Goal: Register for event/course

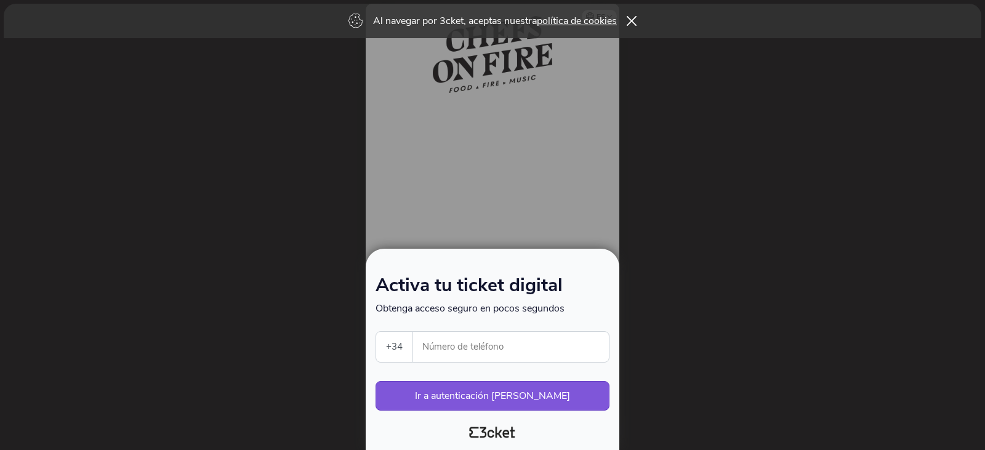
select select "34"
click at [515, 354] on input "Número de teléfono" at bounding box center [516, 347] width 186 height 30
type input "679284277"
click at [520, 404] on button "Ir a autenticación segura" at bounding box center [493, 396] width 234 height 30
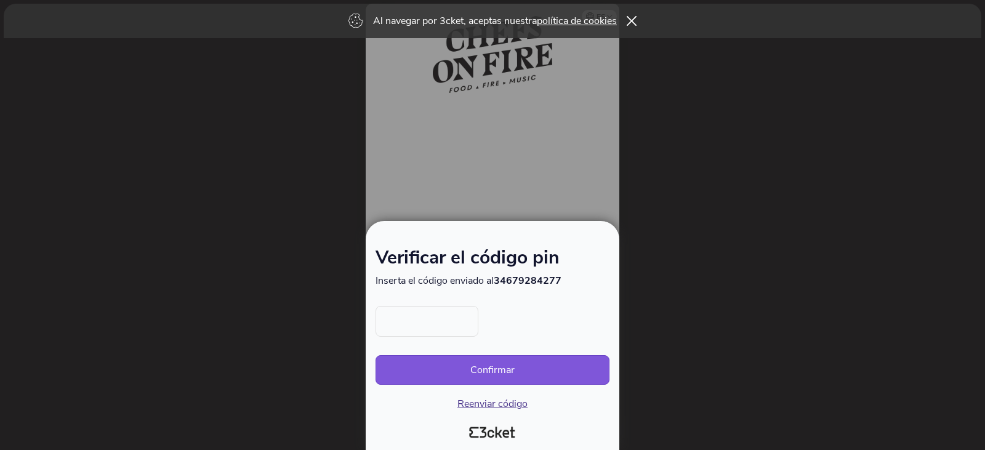
click at [495, 394] on div "Confirmar Reenviar código" at bounding box center [493, 358] width 234 height 105
click at [491, 401] on span "Reenviar código" at bounding box center [492, 404] width 70 height 14
drag, startPoint x: 444, startPoint y: 324, endPoint x: 431, endPoint y: 321, distance: 13.8
click at [433, 321] on input "text" at bounding box center [427, 321] width 103 height 31
type input "4060"
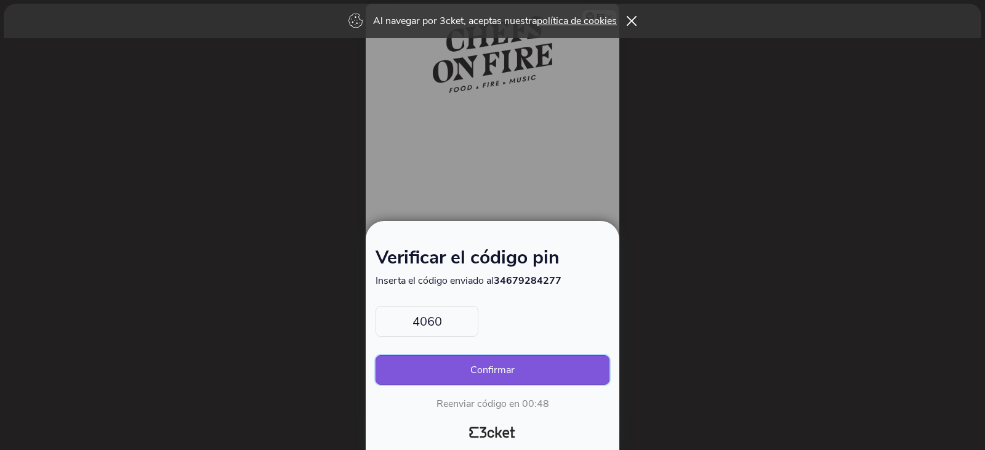
click at [492, 365] on button "Confirmar" at bounding box center [493, 370] width 234 height 30
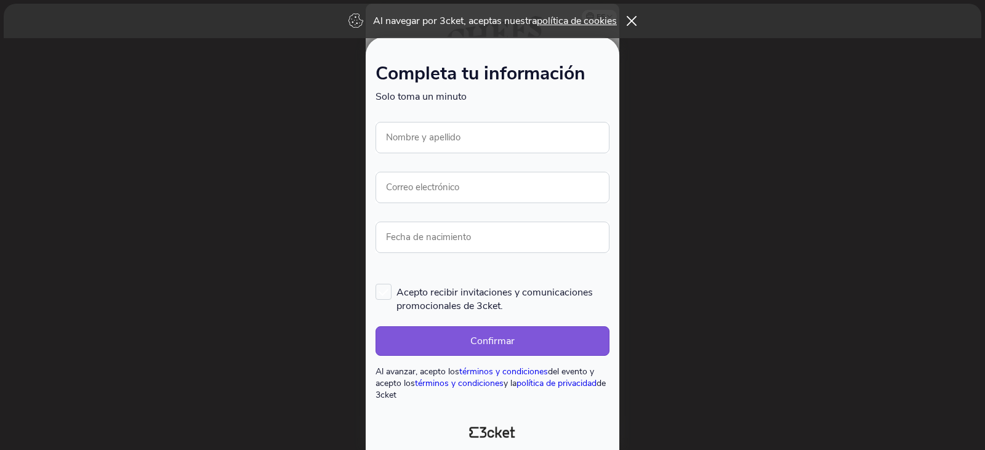
drag, startPoint x: 451, startPoint y: 112, endPoint x: 446, endPoint y: 124, distance: 12.9
click at [451, 112] on div "Ocurrió un error. Inténtelo de nuevo más tarde." at bounding box center [493, 109] width 234 height 12
click at [446, 125] on input "Nombre y apellido" at bounding box center [493, 137] width 234 height 31
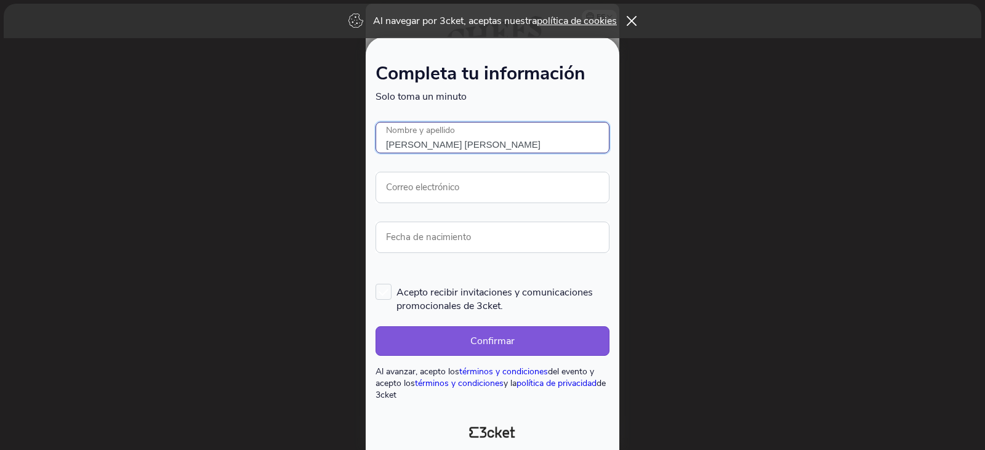
type input "[PERSON_NAME]"
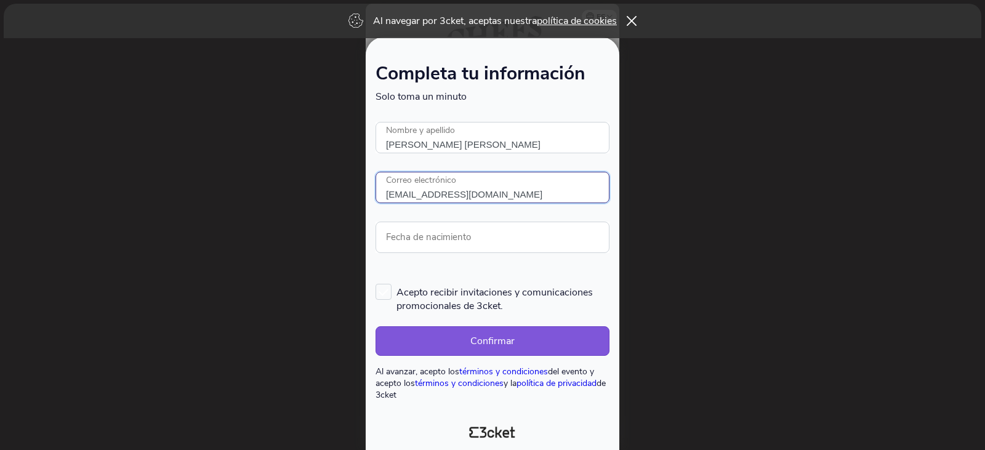
type input "jembid13@gmail.com"
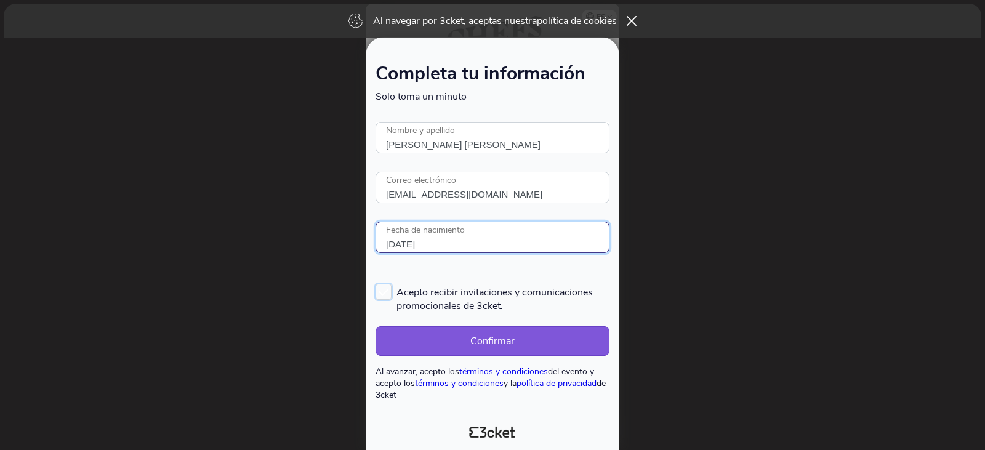
type input "13/06/1991"
click at [388, 296] on label "Acepto recibir invitaciones y comunicaciones promocionales de 3cket." at bounding box center [493, 298] width 234 height 29
click at [377, 284] on input "Acepto recibir invitaciones y comunicaciones promocionales de 3cket." at bounding box center [376, 283] width 1 height 1
checkbox input "true"
click at [509, 345] on button "Confirmar" at bounding box center [493, 341] width 234 height 30
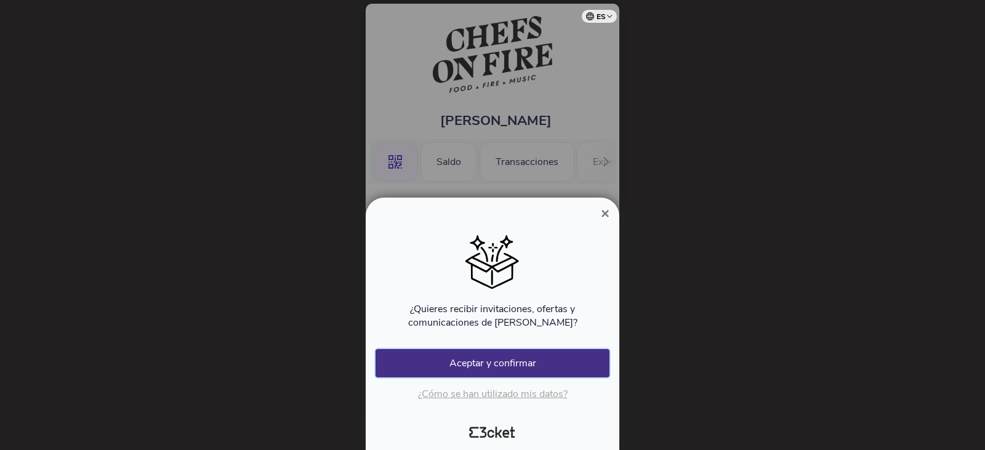
click at [502, 359] on button "Aceptar y confirmar" at bounding box center [493, 363] width 234 height 28
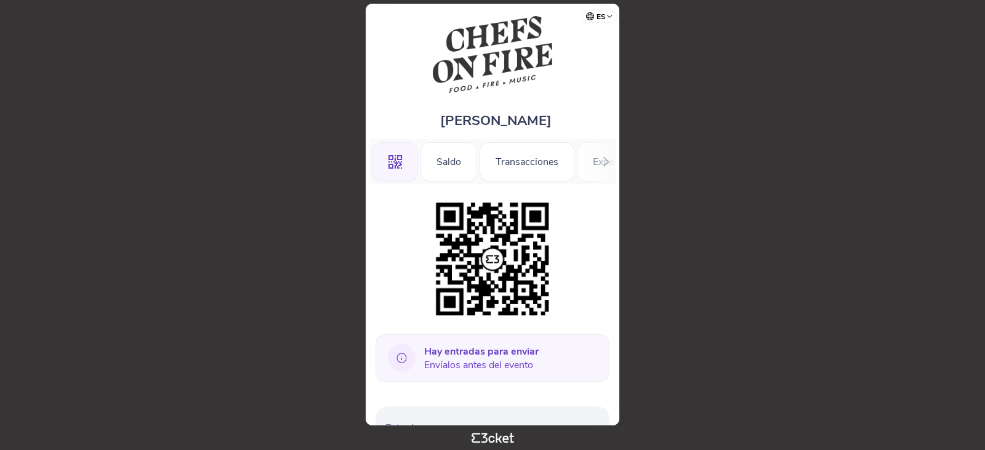
click at [608, 160] on icon at bounding box center [605, 161] width 9 height 9
click at [608, 160] on div "Información" at bounding box center [570, 161] width 84 height 39
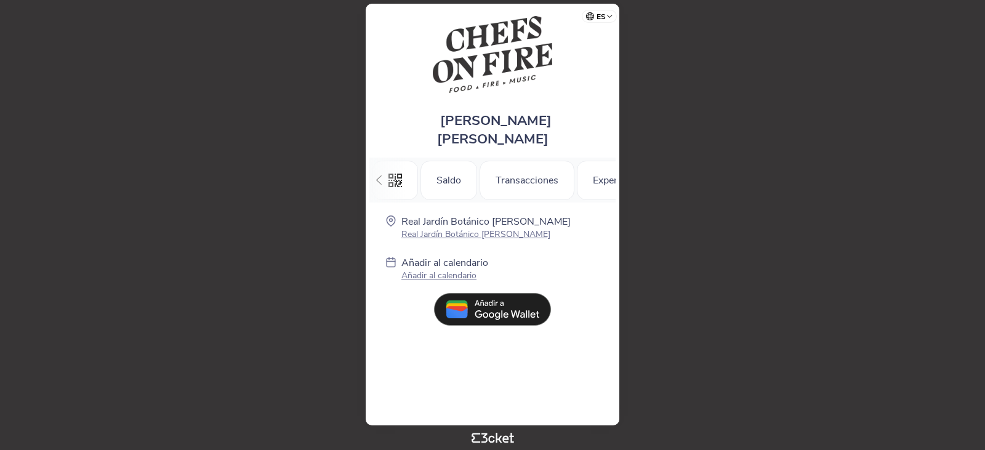
scroll to position [0, 138]
click at [379, 168] on div at bounding box center [378, 180] width 19 height 45
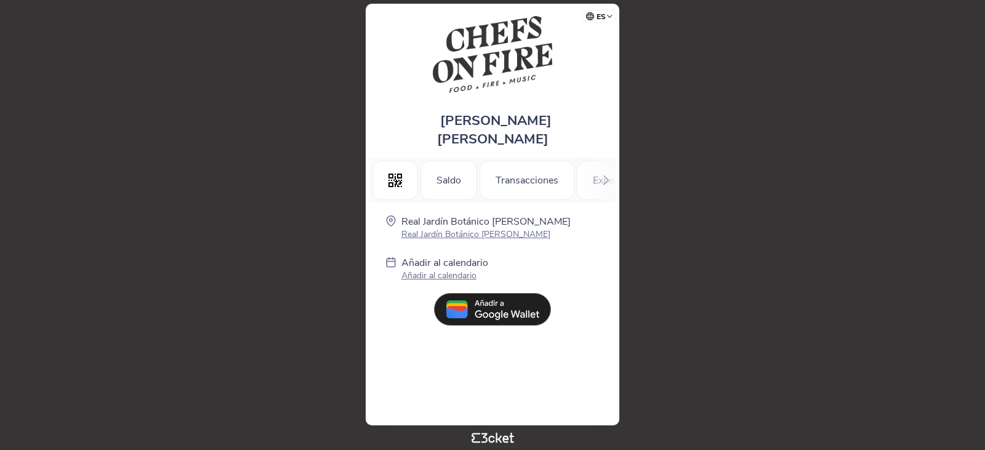
click at [379, 168] on div ".st0{fill-rule:evenodd;clip-rule:evenodd;}" at bounding box center [395, 180] width 46 height 39
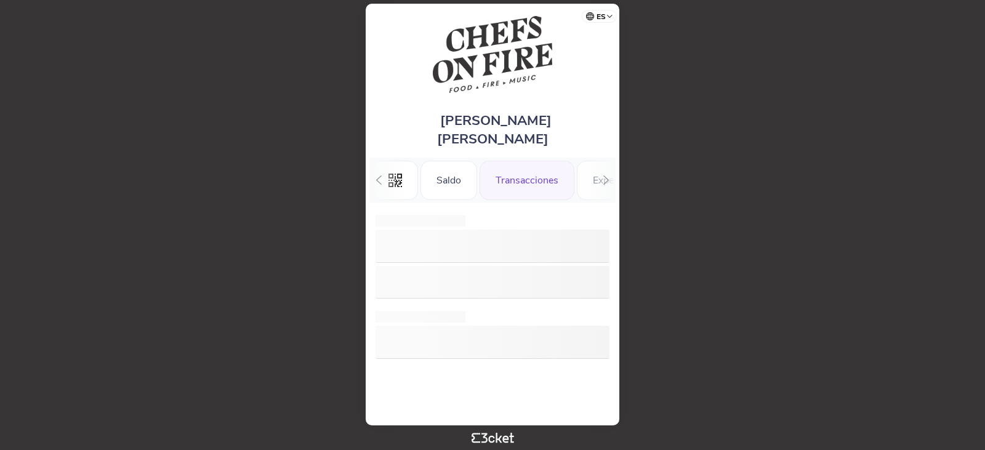
scroll to position [0, 34]
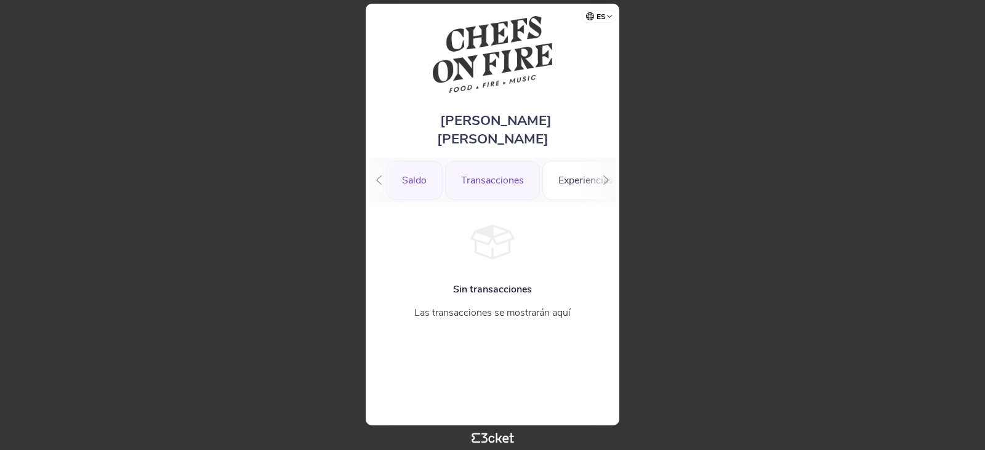
click at [407, 166] on div "Saldo" at bounding box center [414, 180] width 57 height 39
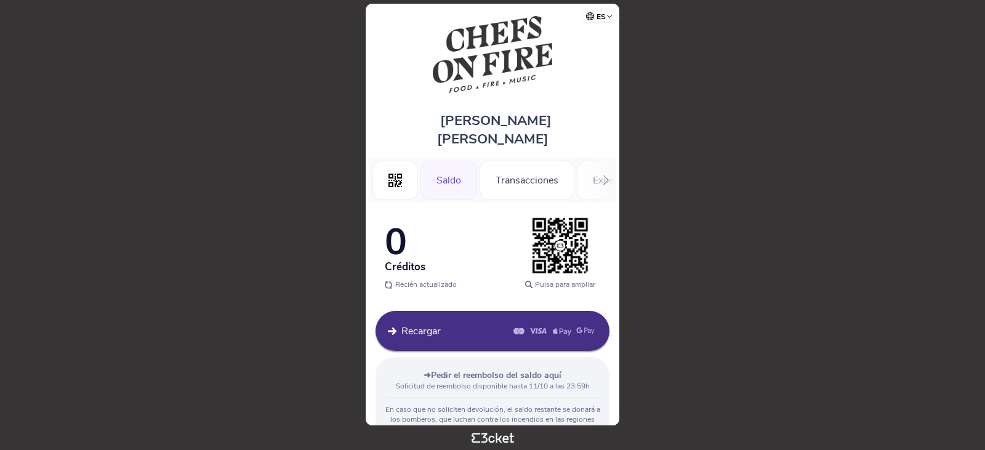
click at [406, 324] on span "Recargar" at bounding box center [420, 331] width 39 height 14
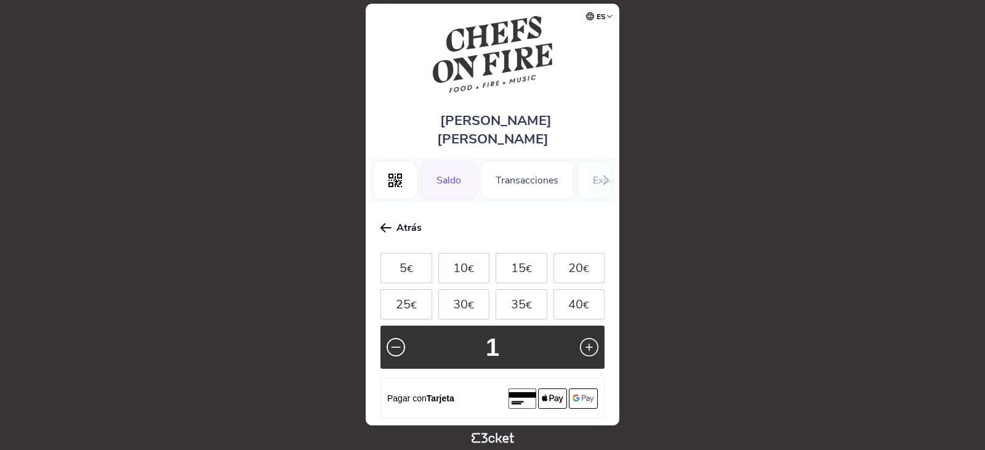
click at [399, 221] on span "Atrás" at bounding box center [407, 228] width 30 height 14
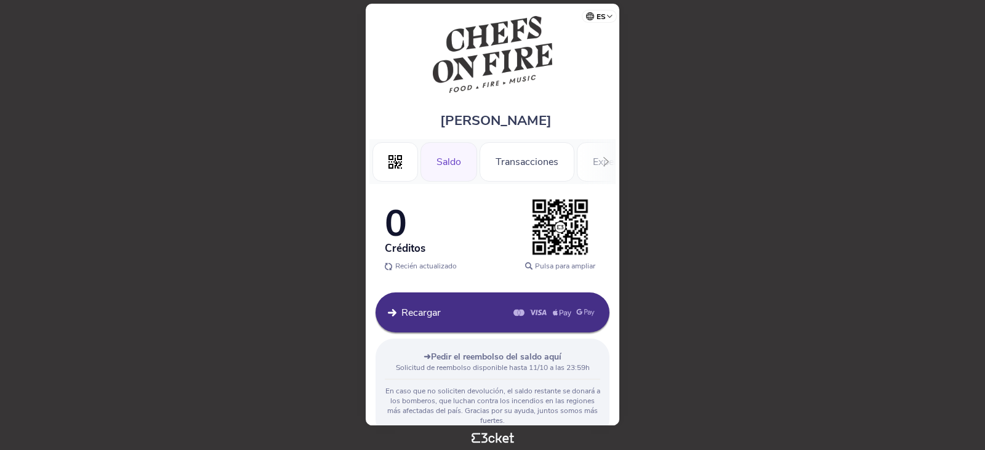
click at [611, 166] on div at bounding box center [606, 161] width 19 height 45
click at [603, 167] on div at bounding box center [606, 161] width 19 height 45
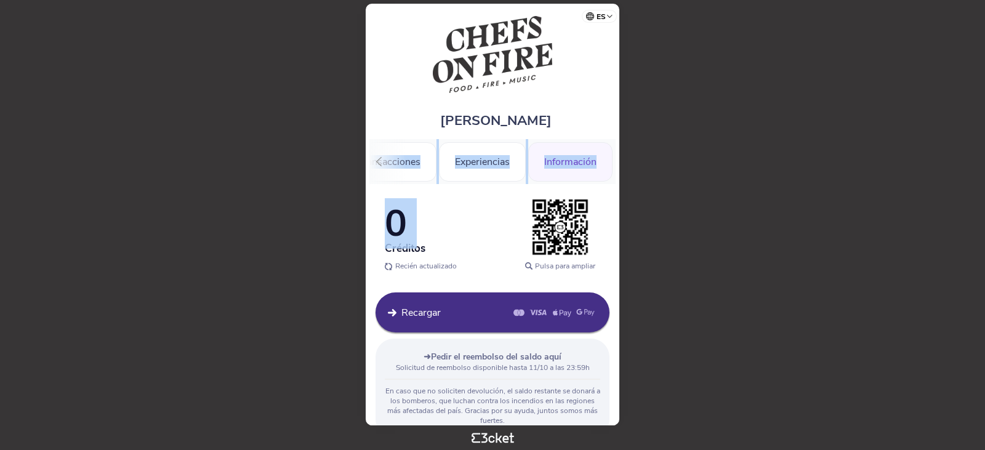
click at [608, 165] on div ".st0{fill-rule:evenodd;clip-rule:evenodd;} Saldo Transacciones Experiencias Inf…" at bounding box center [492, 161] width 246 height 45
click at [608, 165] on div "Información" at bounding box center [570, 161] width 84 height 39
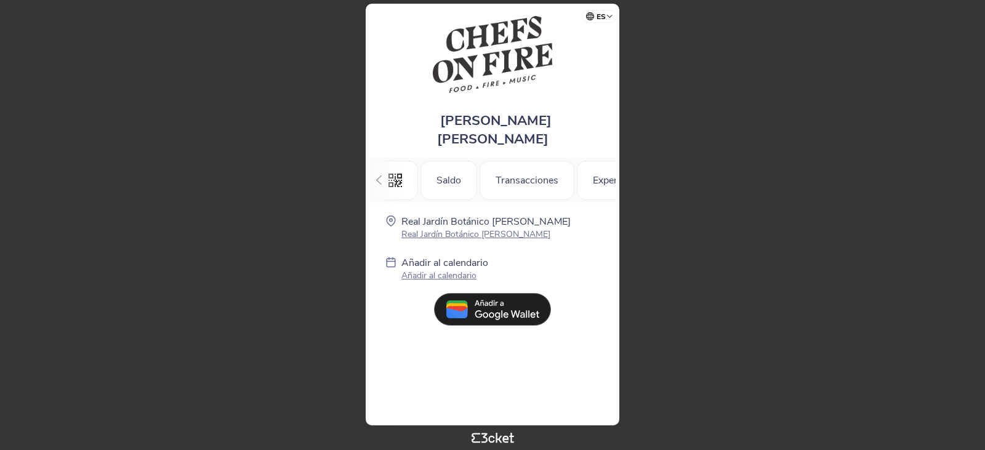
scroll to position [0, 138]
click at [490, 166] on div "Experiencias" at bounding box center [482, 180] width 87 height 39
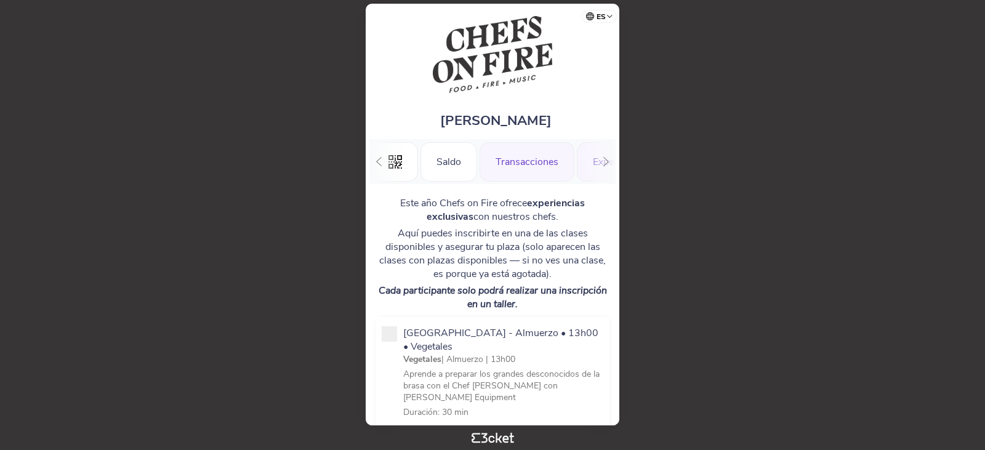
scroll to position [0, 127]
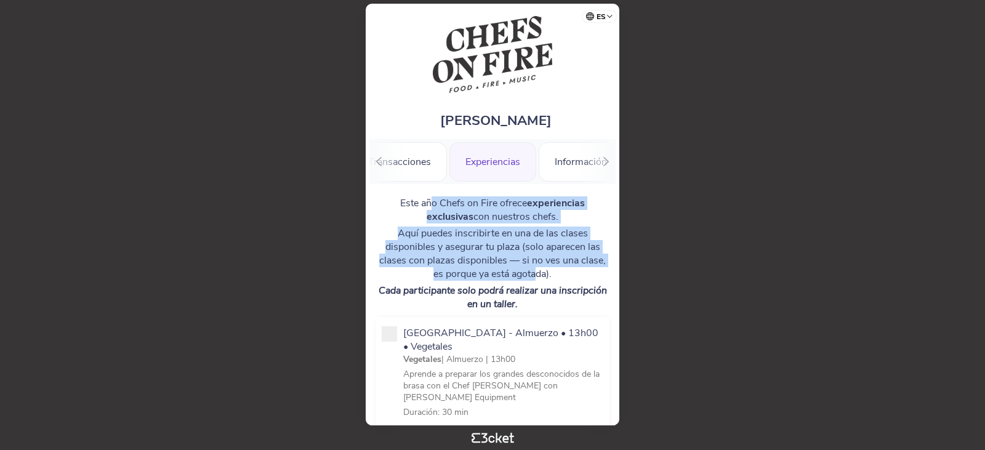
drag, startPoint x: 433, startPoint y: 208, endPoint x: 534, endPoint y: 270, distance: 118.6
click at [534, 270] on div "Este año Chefs on Fire ofrece experiencias exclusivas con nuestros chefs. Aquí …" at bounding box center [493, 253] width 234 height 115
click at [534, 270] on p "Aquí puedes inscribirte en una de las clases disponibles y asegurar tu plaza (s…" at bounding box center [493, 254] width 234 height 54
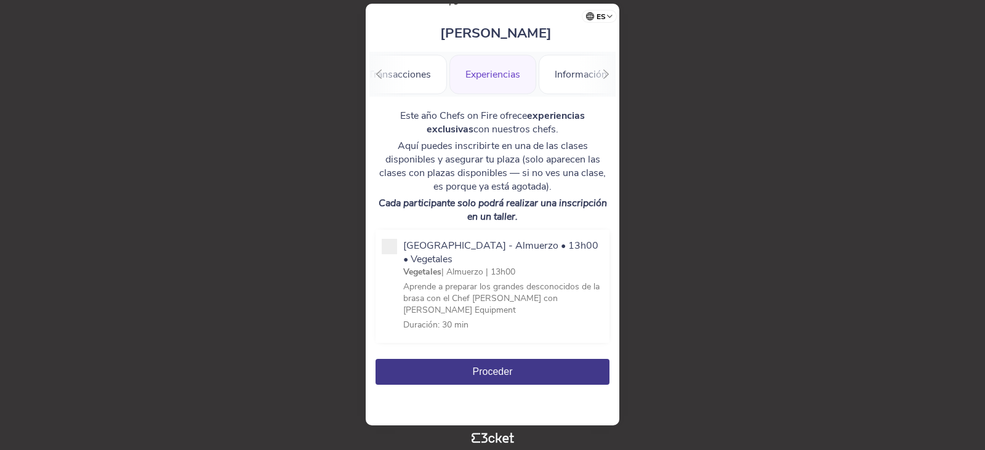
scroll to position [0, 0]
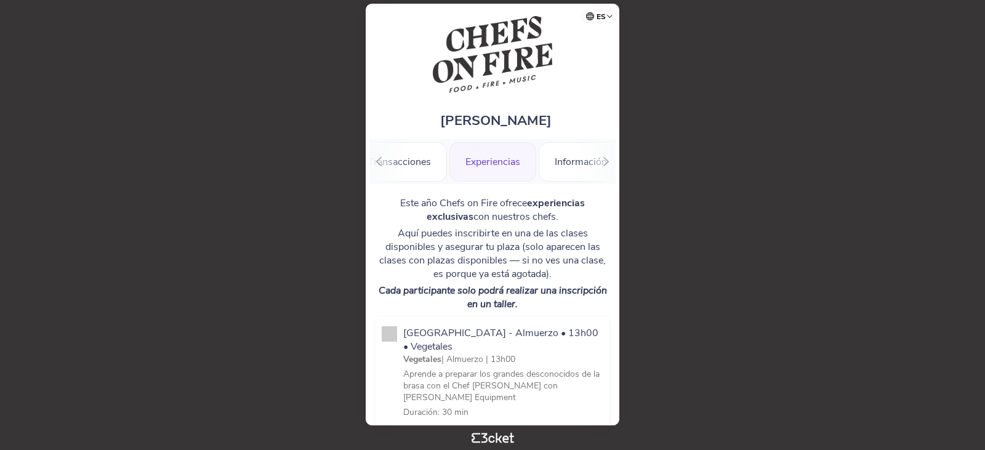
click at [391, 336] on span at bounding box center [389, 333] width 15 height 15
click at [403, 427] on input "Escuela de Fuego - Almuerzo • 13h00 • Vegetales Vegetales | Almuerzo | 13h00 Ap…" at bounding box center [410, 434] width 14 height 14
checkbox input "true"
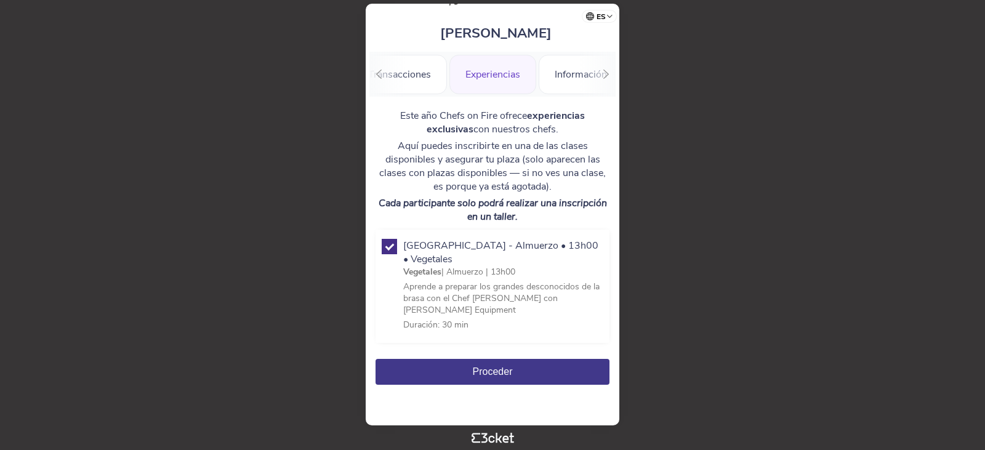
drag, startPoint x: 445, startPoint y: 173, endPoint x: 419, endPoint y: 128, distance: 51.8
click at [445, 172] on p "Aquí puedes inscribirte en una de las clases disponibles y asegurar tu plaza (s…" at bounding box center [493, 166] width 234 height 54
click at [381, 70] on icon at bounding box center [378, 74] width 9 height 9
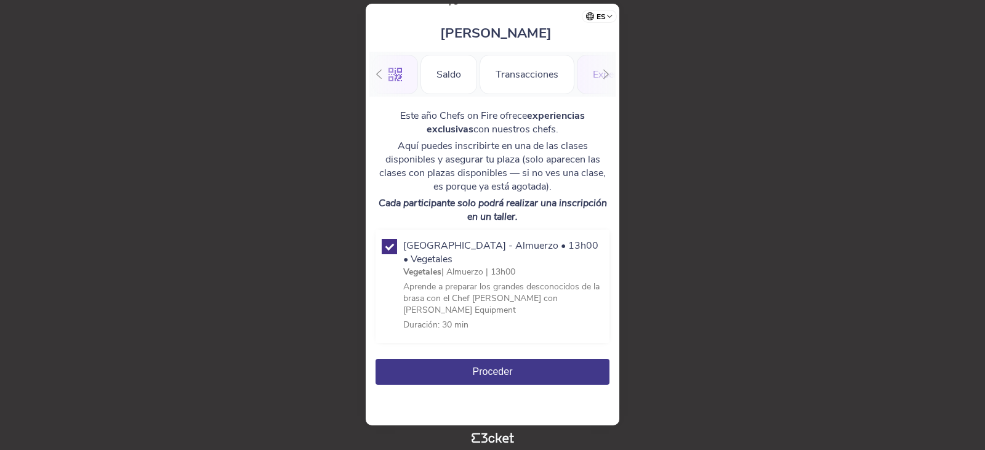
click at [381, 70] on div ".st0{fill-rule:evenodd;clip-rule:evenodd;}" at bounding box center [395, 74] width 46 height 39
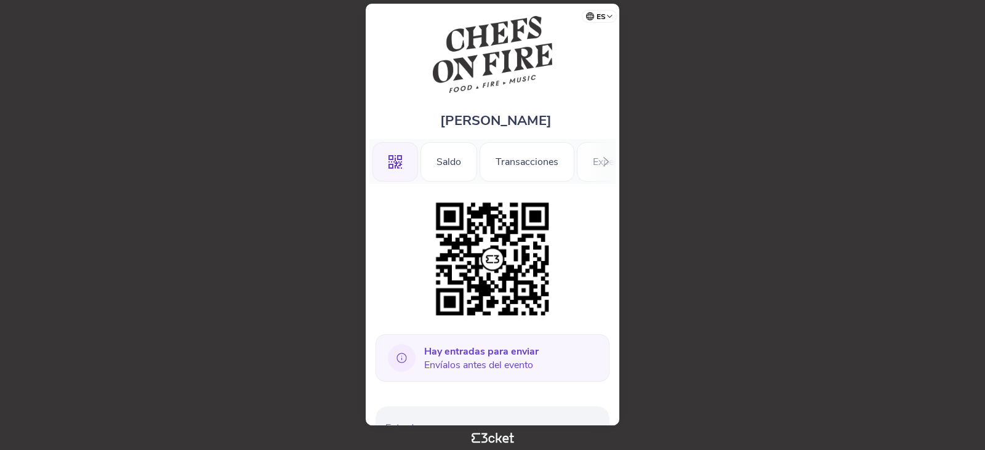
drag, startPoint x: 450, startPoint y: 371, endPoint x: 455, endPoint y: 366, distance: 7.4
click at [450, 368] on span "Hay entradas para enviar Envíalos antes del evento" at bounding box center [481, 358] width 115 height 27
click at [457, 364] on span "Hay entradas para enviar Envíalos antes del evento" at bounding box center [481, 358] width 115 height 27
click at [456, 352] on span "Hay entradas para enviar Envíalos antes del evento" at bounding box center [481, 358] width 115 height 27
click at [487, 259] on img at bounding box center [493, 259] width 126 height 126
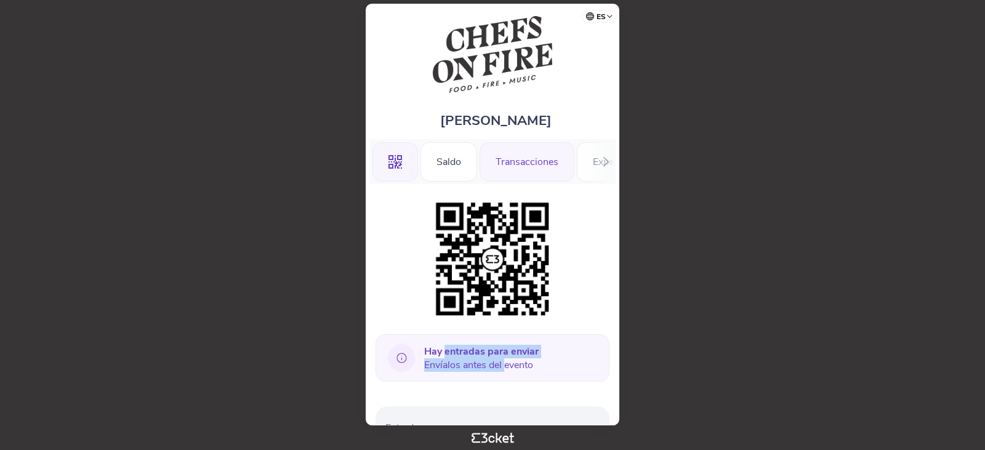
click at [525, 166] on div "Transacciones" at bounding box center [527, 161] width 95 height 39
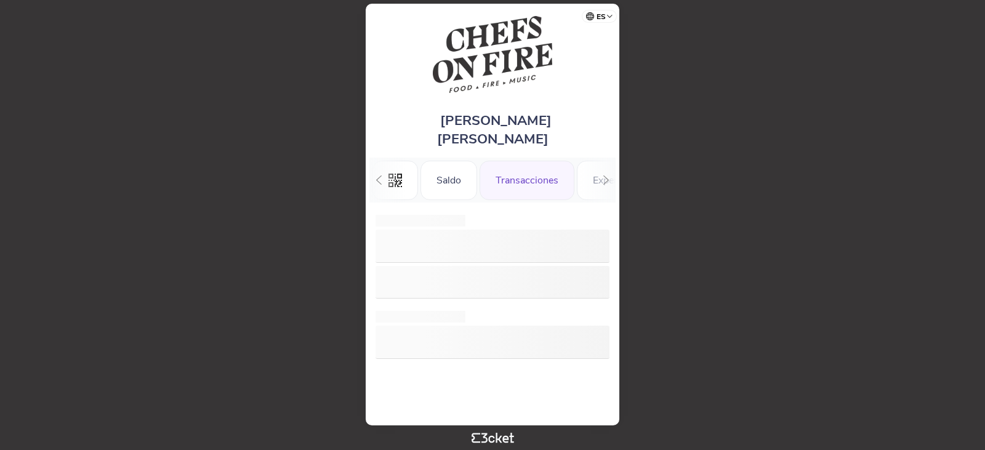
scroll to position [0, 34]
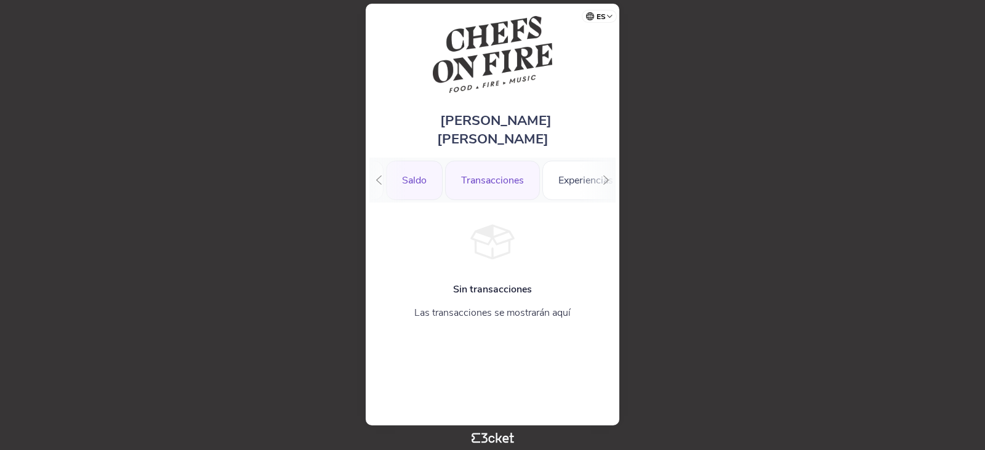
click at [406, 167] on div "Saldo" at bounding box center [414, 180] width 57 height 39
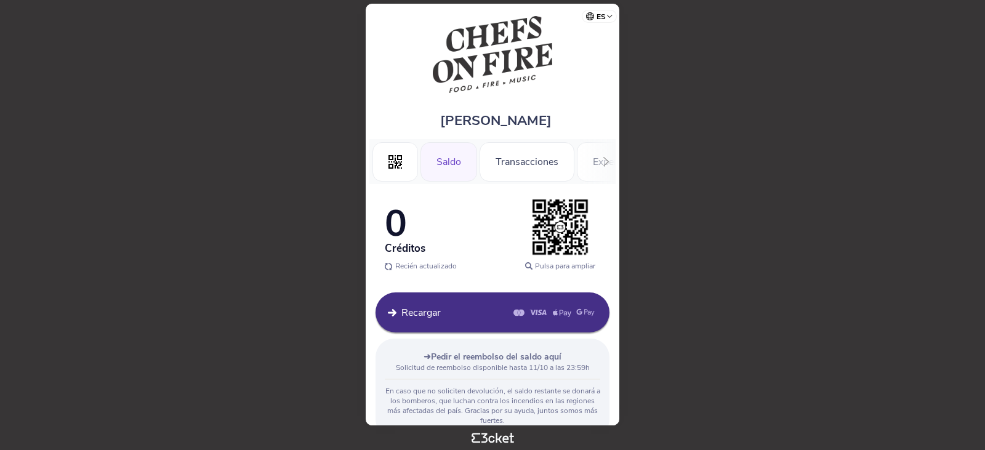
click at [563, 236] on img at bounding box center [560, 227] width 62 height 62
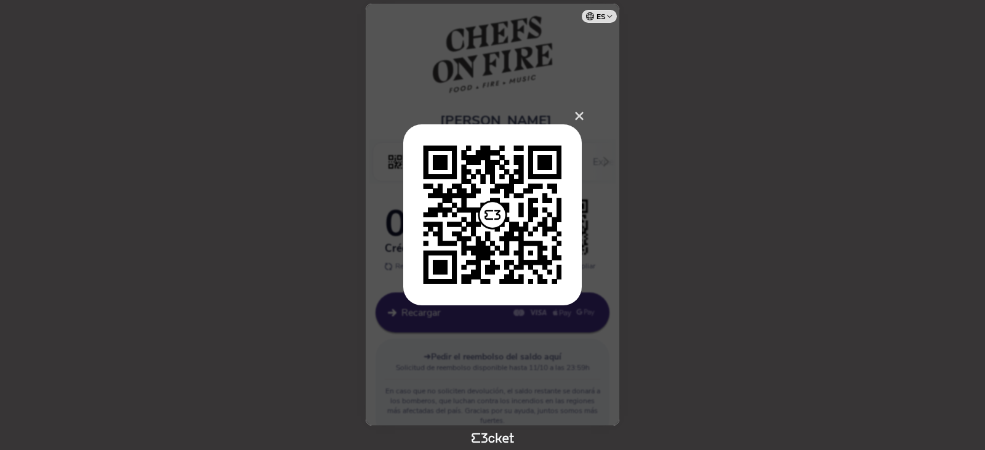
click at [581, 113] on span "×" at bounding box center [579, 115] width 11 height 25
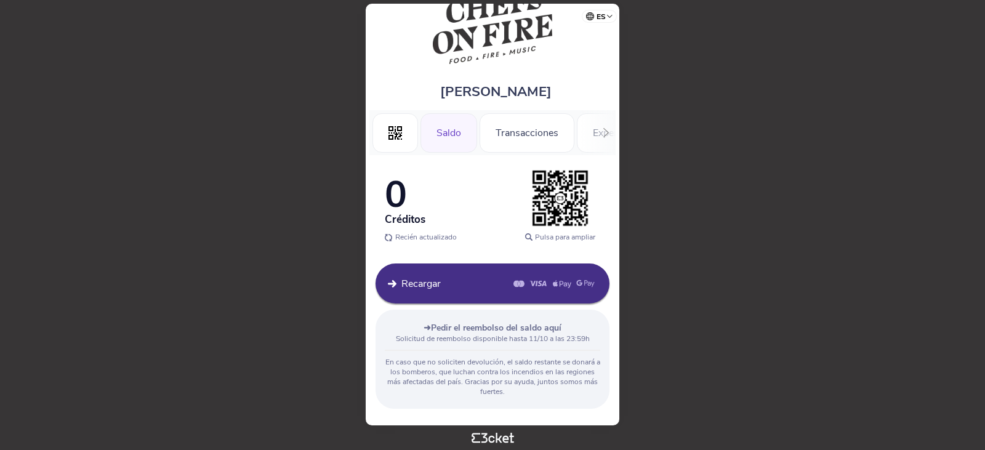
scroll to position [44, 0]
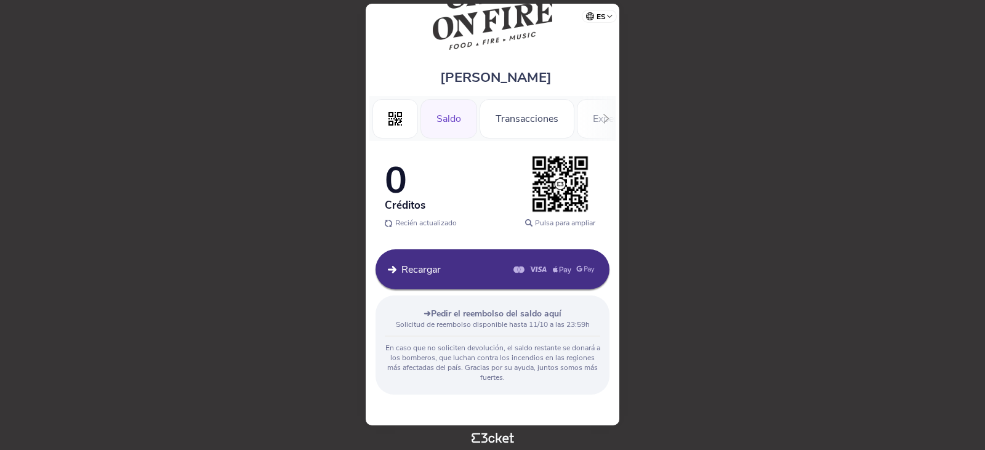
click at [608, 116] on icon at bounding box center [605, 118] width 9 height 9
click at [608, 116] on div ".st0{fill-rule:evenodd;clip-rule:evenodd;} [GEOGRAPHIC_DATA] [GEOGRAPHIC_DATA] …" at bounding box center [492, 118] width 246 height 45
click at [773, 239] on body "es Português ([GEOGRAPHIC_DATA]) English Español Catalan [DEMOGRAPHIC_DATA] [PE…" at bounding box center [492, 225] width 975 height 440
drag, startPoint x: 148, startPoint y: 210, endPoint x: 183, endPoint y: 211, distance: 34.5
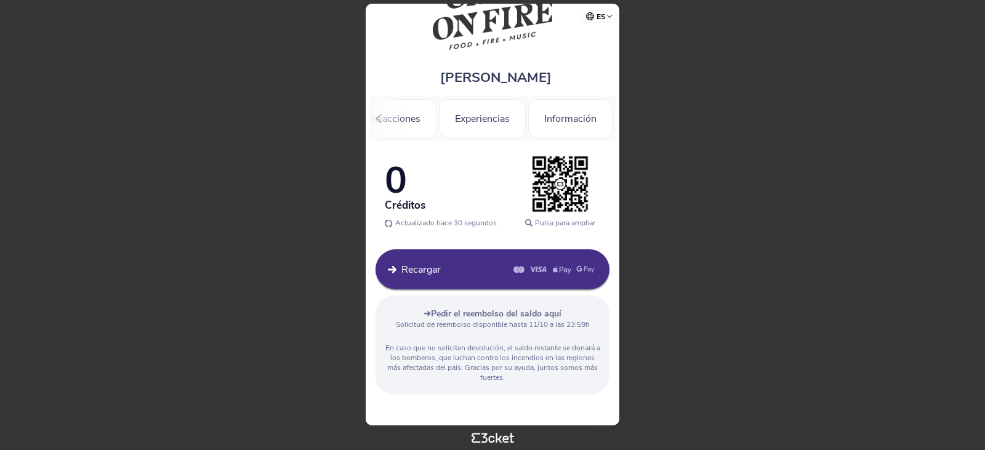
click at [158, 211] on body "es Português ([GEOGRAPHIC_DATA]) English Español Catalan [DEMOGRAPHIC_DATA] [PE…" at bounding box center [492, 225] width 975 height 440
click at [815, 265] on body "es Português ([GEOGRAPHIC_DATA]) English Español Catalan [DEMOGRAPHIC_DATA] [PE…" at bounding box center [492, 225] width 975 height 440
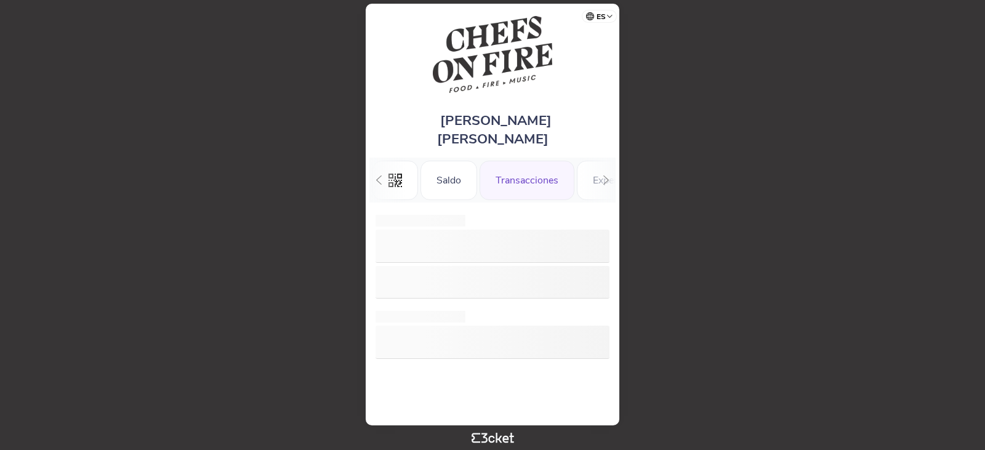
scroll to position [0, 34]
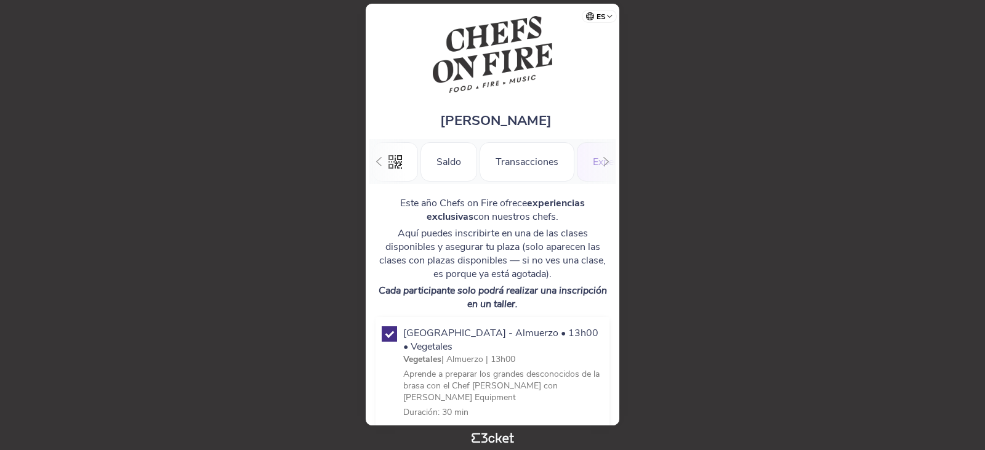
scroll to position [0, 127]
drag, startPoint x: 0, startPoint y: 0, endPoint x: 413, endPoint y: 164, distance: 444.6
click at [413, 164] on div "Transacciones" at bounding box center [399, 161] width 95 height 39
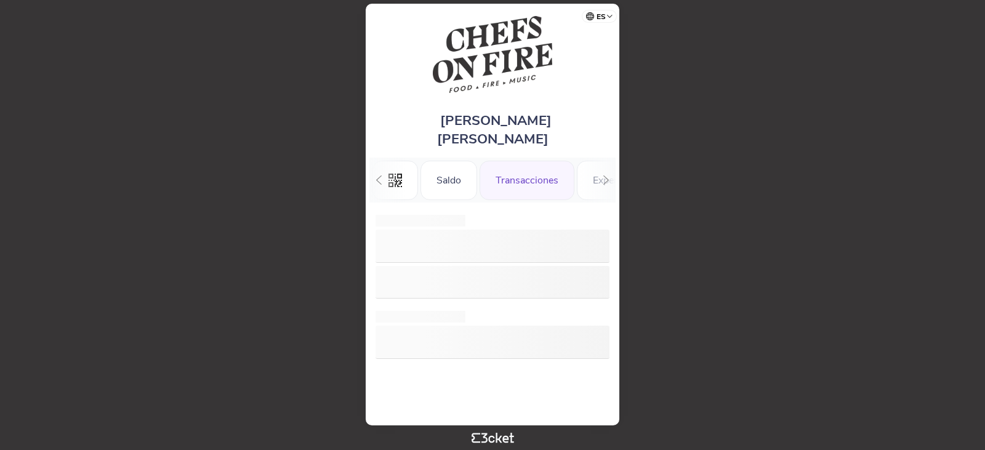
scroll to position [0, 34]
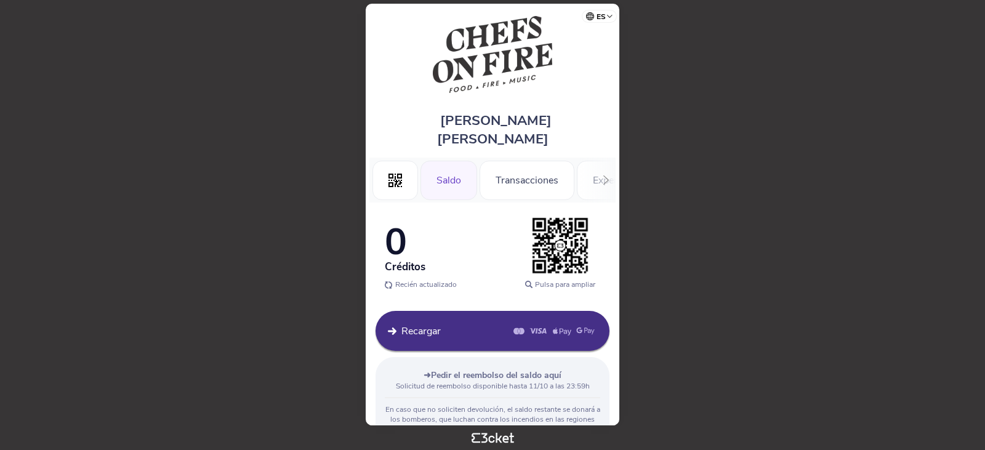
click at [461, 161] on div "Saldo" at bounding box center [448, 180] width 57 height 39
drag, startPoint x: 589, startPoint y: 164, endPoint x: 597, endPoint y: 164, distance: 8.6
click at [593, 164] on div ".st0{fill-rule:evenodd;clip-rule:evenodd;} [GEOGRAPHIC_DATA] [GEOGRAPHIC_DATA] …" at bounding box center [492, 180] width 246 height 45
click at [604, 175] on icon at bounding box center [605, 179] width 9 height 9
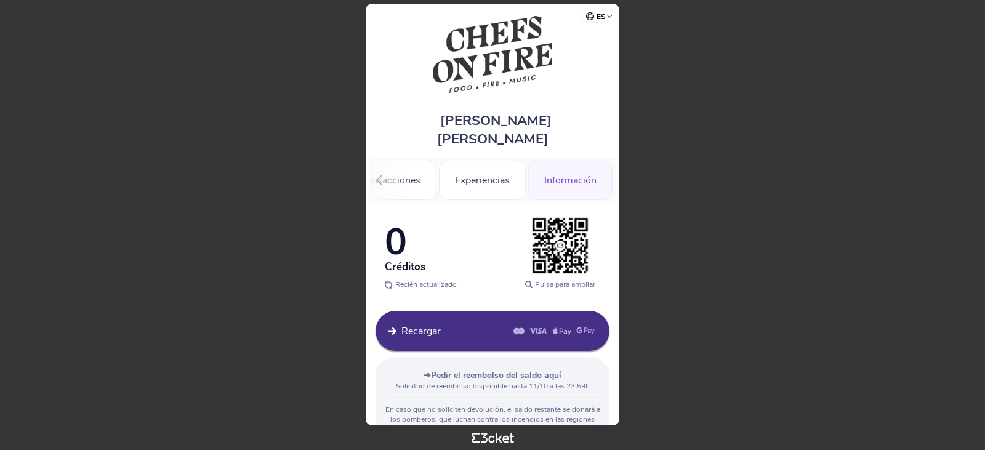
click at [573, 161] on div "Información" at bounding box center [570, 180] width 84 height 39
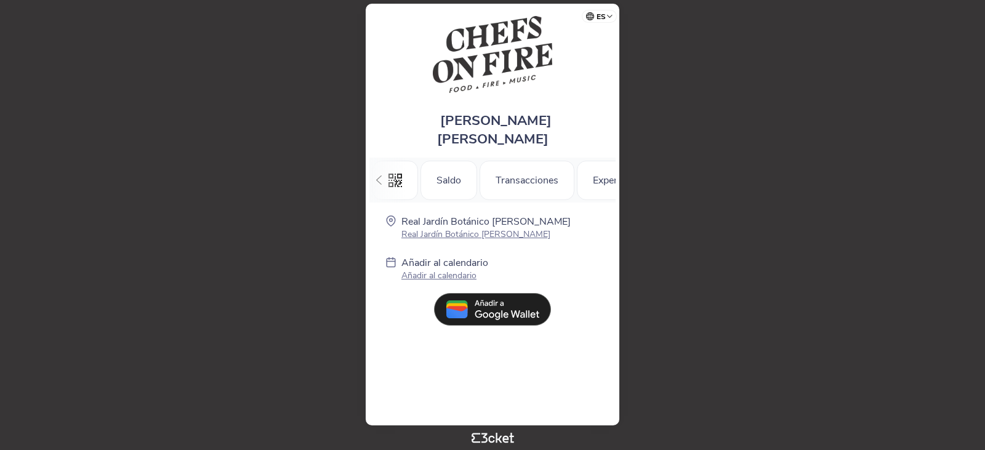
scroll to position [0, 138]
click at [510, 164] on div "Experiencias" at bounding box center [482, 180] width 87 height 39
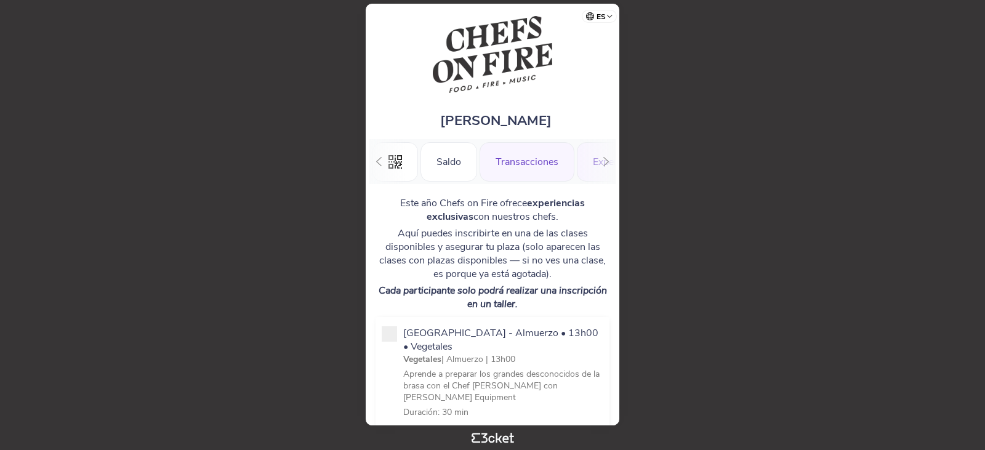
scroll to position [0, 127]
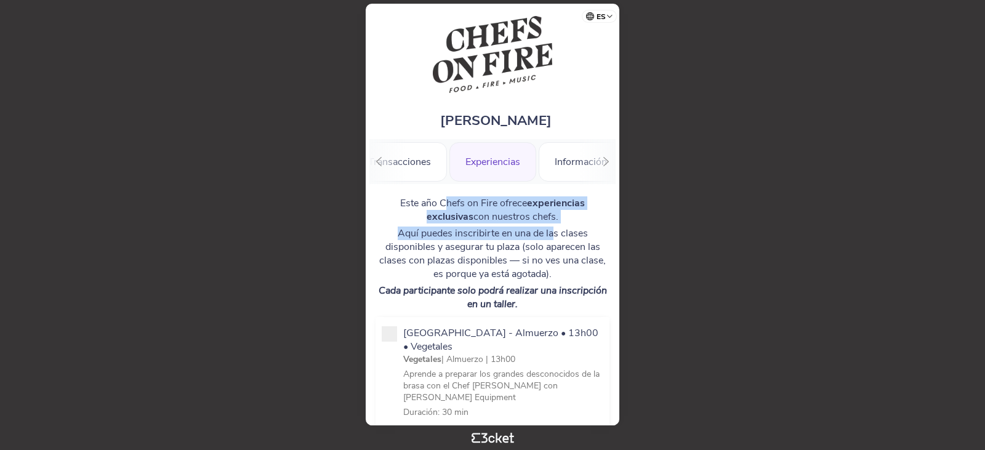
drag, startPoint x: 448, startPoint y: 207, endPoint x: 553, endPoint y: 238, distance: 109.5
click at [553, 238] on div "Este año Chefs on Fire ofrece experiencias exclusivas con nuestros chefs. Aquí …" at bounding box center [493, 253] width 234 height 115
click at [553, 238] on p "Aquí puedes inscribirte en una de las clases disponibles y asegurar tu plaza (s…" at bounding box center [493, 254] width 234 height 54
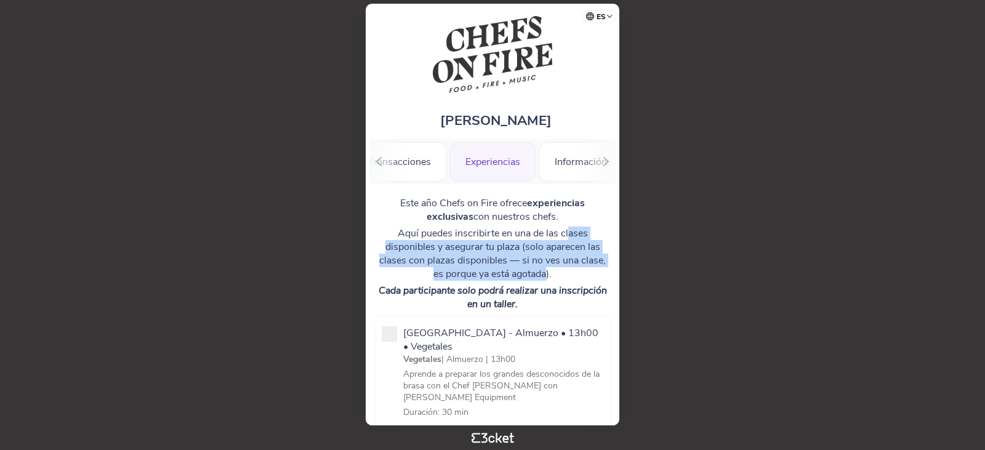
drag, startPoint x: 569, startPoint y: 232, endPoint x: 546, endPoint y: 275, distance: 48.5
click at [546, 275] on p "Aquí puedes inscribirte en una de las clases disponibles y asegurar tu plaza (s…" at bounding box center [493, 254] width 234 height 54
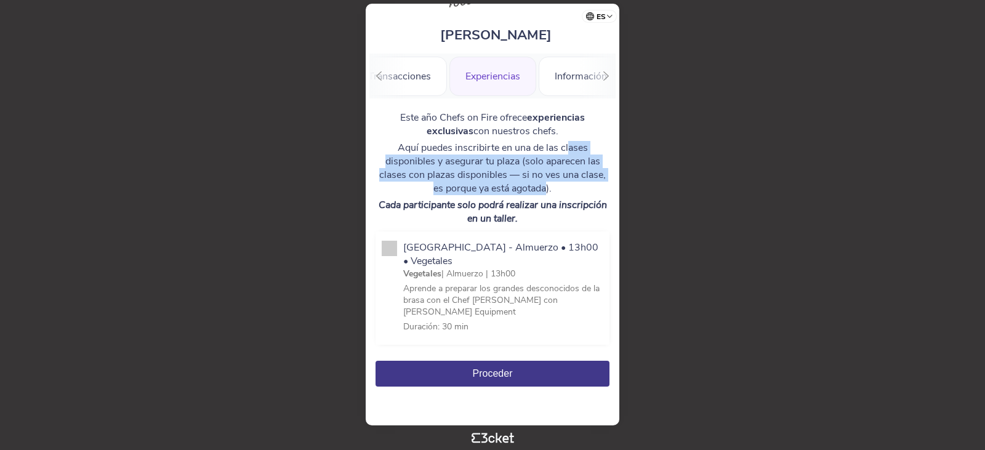
scroll to position [87, 0]
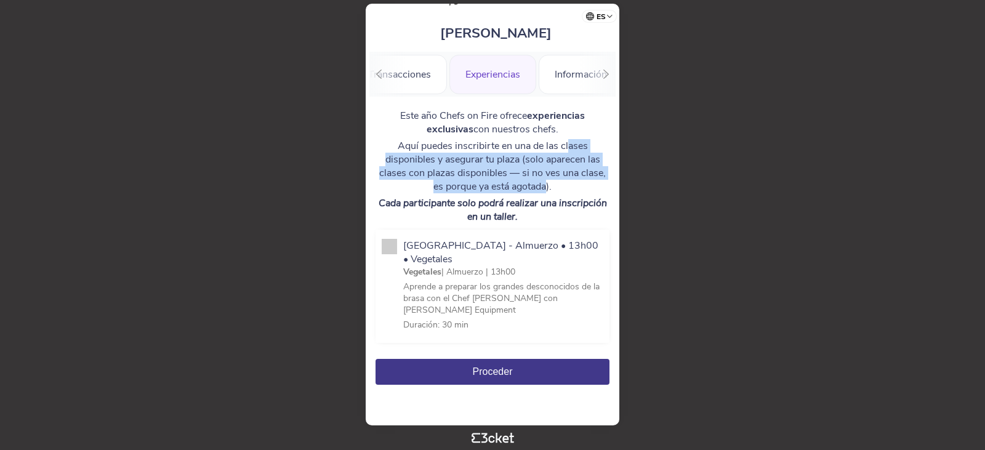
drag, startPoint x: 438, startPoint y: 290, endPoint x: 513, endPoint y: 327, distance: 83.7
click at [520, 324] on div "Vegetales | Almuerzo | 13h00 Aprende a preparar los grandes desconocidos de la …" at bounding box center [503, 298] width 200 height 65
click at [417, 340] on input "[GEOGRAPHIC_DATA] - Almuerzo • 13h00 • Vegetales Vegetales | Almuerzo | 13h00 A…" at bounding box center [410, 347] width 14 height 14
checkbox input "true"
click at [398, 246] on div "[GEOGRAPHIC_DATA] - Almuerzo • 13h00 • Vegetales Vegetales | Almuerzo | 13h00 A…" at bounding box center [493, 286] width 222 height 95
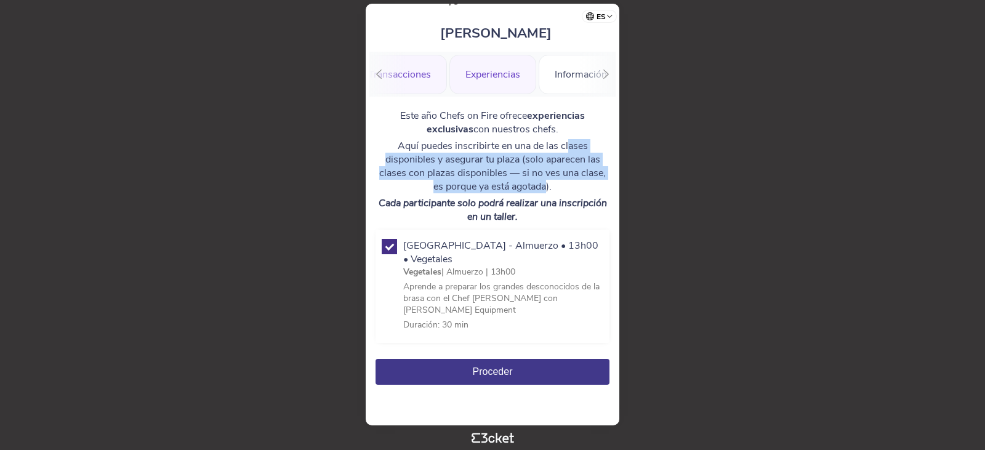
click at [408, 73] on div "Transacciones" at bounding box center [399, 74] width 95 height 39
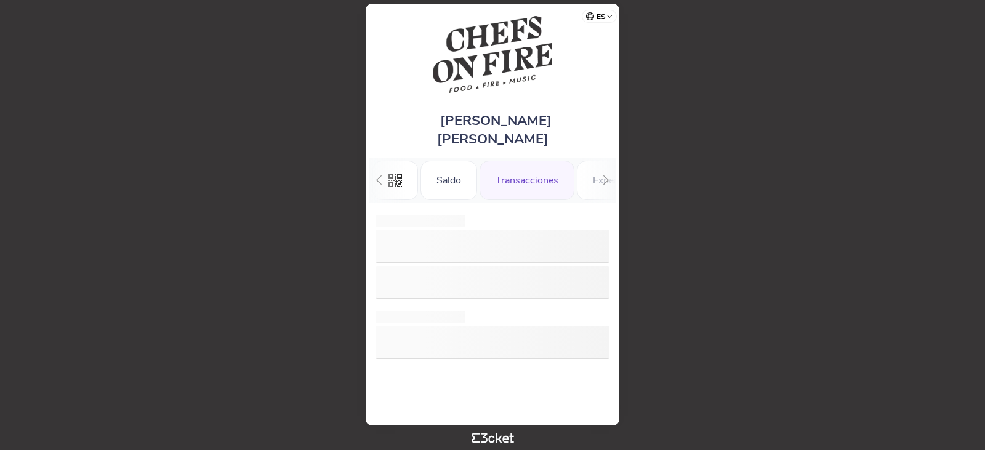
scroll to position [0, 34]
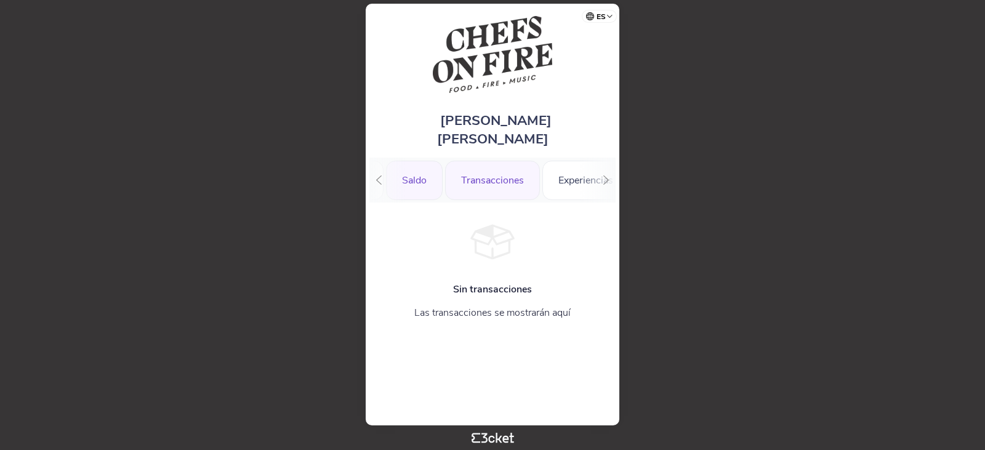
click at [420, 161] on div "Saldo" at bounding box center [414, 180] width 57 height 39
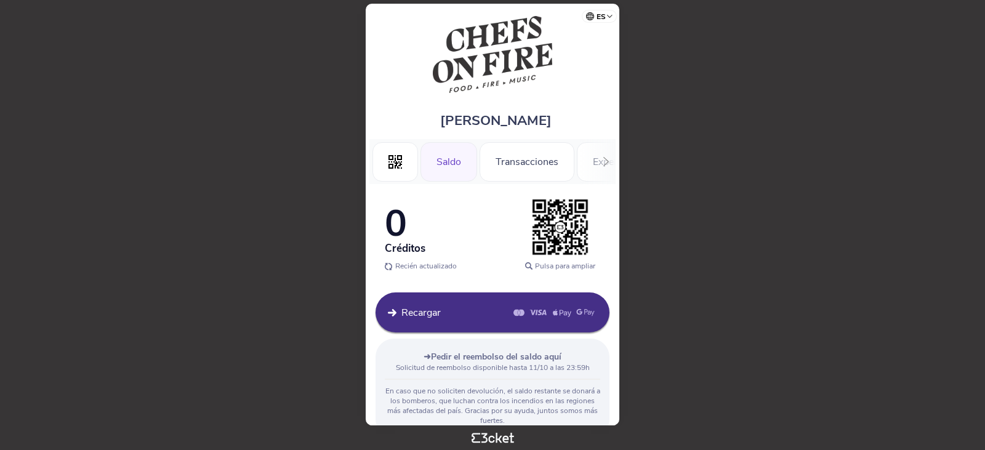
click at [567, 237] on img at bounding box center [560, 227] width 62 height 62
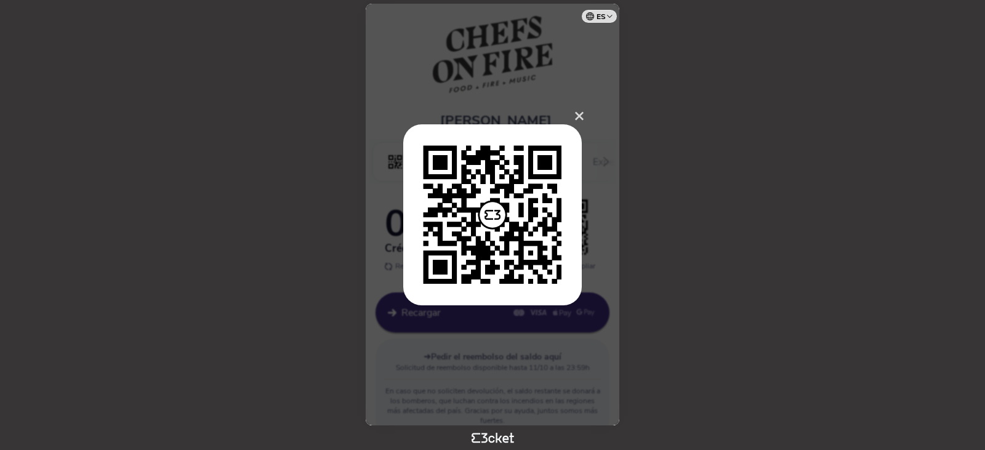
click at [579, 118] on span "×" at bounding box center [579, 115] width 11 height 25
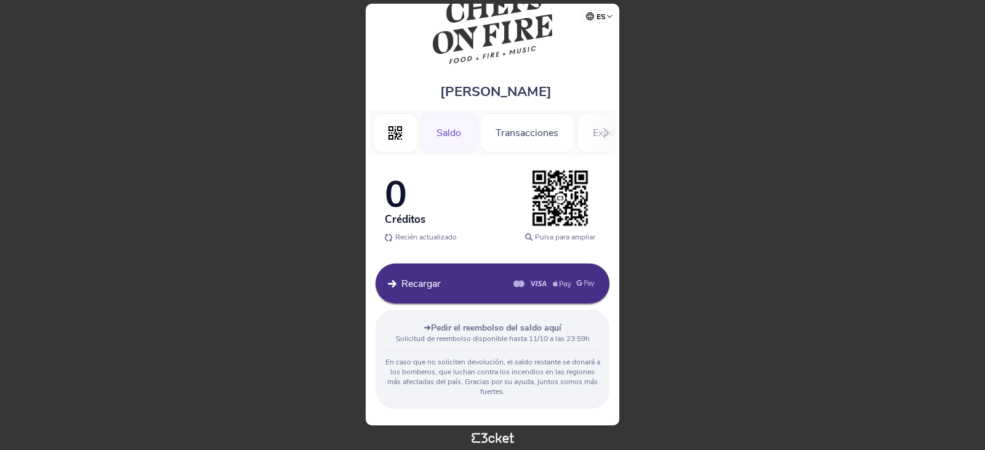
scroll to position [44, 0]
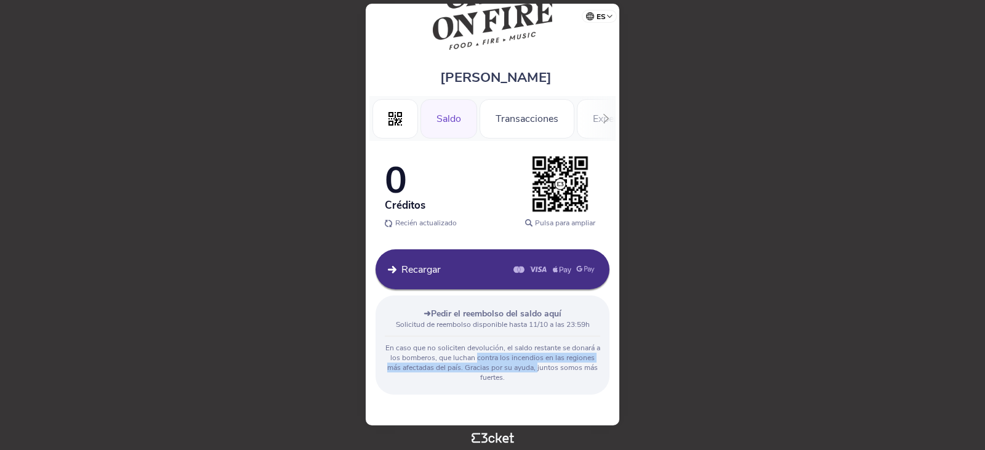
drag, startPoint x: 537, startPoint y: 370, endPoint x: 478, endPoint y: 361, distance: 60.4
click at [478, 361] on p "En caso que no soliciten devolución, el saldo restante se donará a los bomberos…" at bounding box center [492, 362] width 215 height 39
click at [476, 360] on p "En caso que no soliciten devolución, el saldo restante se donará a los bomberos…" at bounding box center [492, 362] width 215 height 39
drag, startPoint x: 470, startPoint y: 353, endPoint x: 584, endPoint y: 368, distance: 115.5
click at [584, 368] on p "En caso que no soliciten devolución, el saldo restante se donará a los bomberos…" at bounding box center [492, 362] width 215 height 39
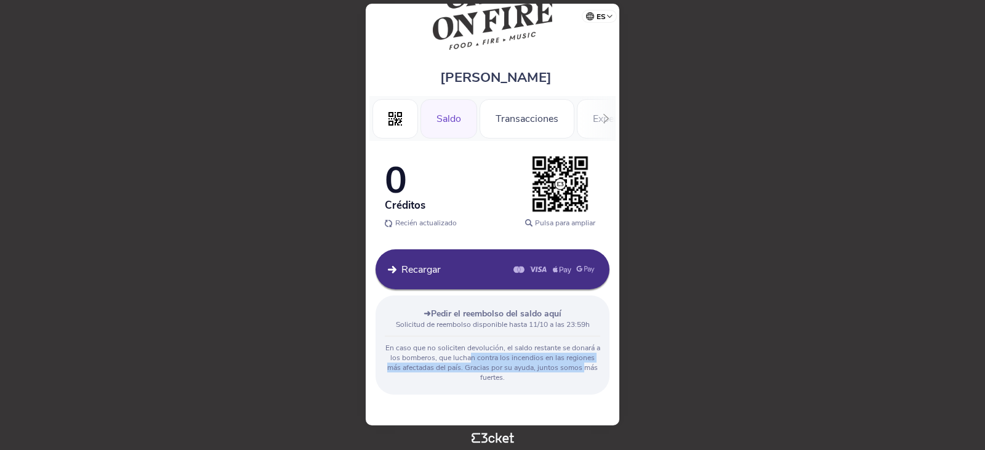
click at [584, 368] on p "En caso que no soliciten devolución, el saldo restante se donará a los bomberos…" at bounding box center [492, 362] width 215 height 39
click at [609, 16] on select "Português (Portugal) English Español Catalan Français" at bounding box center [601, 14] width 31 height 24
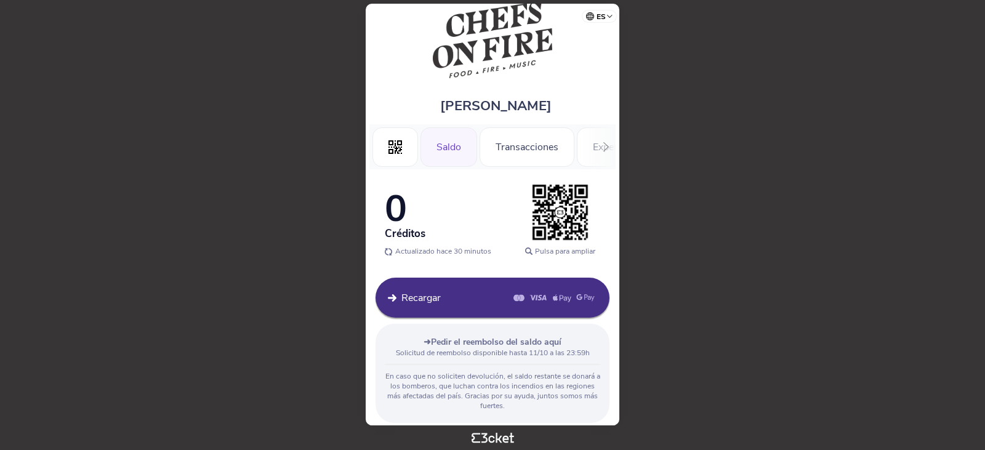
scroll to position [0, 0]
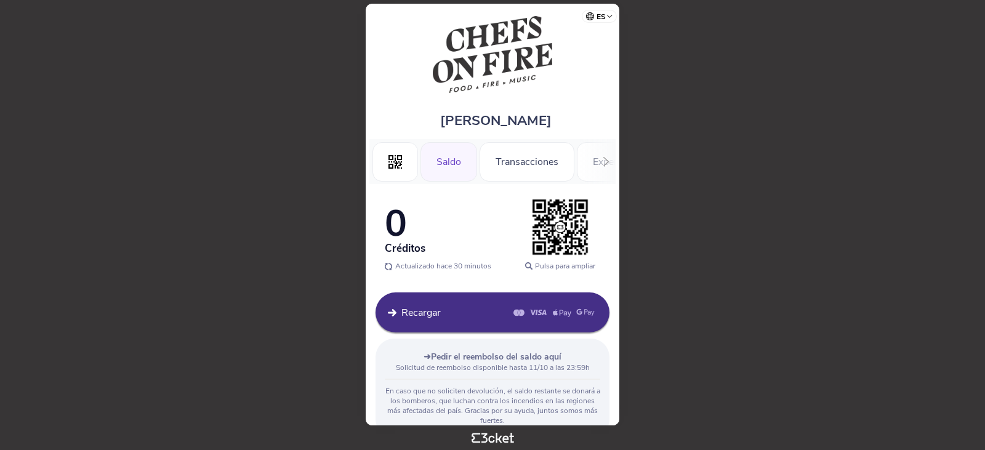
click at [609, 163] on icon at bounding box center [605, 161] width 9 height 9
click at [609, 163] on div "Información" at bounding box center [570, 161] width 84 height 39
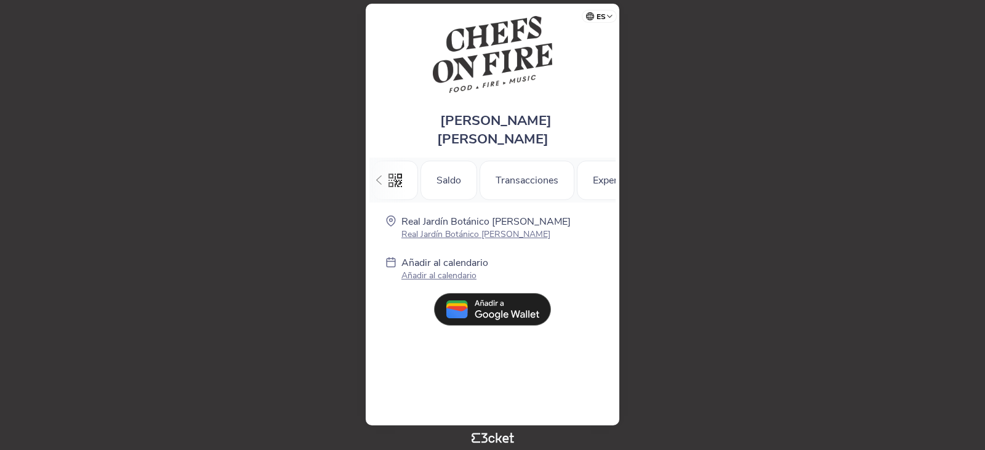
scroll to position [0, 138]
click at [382, 175] on icon at bounding box center [378, 179] width 9 height 9
click at [382, 163] on div ".st0{fill-rule:evenodd;clip-rule:evenodd;}" at bounding box center [395, 180] width 46 height 39
